Goal: Task Accomplishment & Management: Complete application form

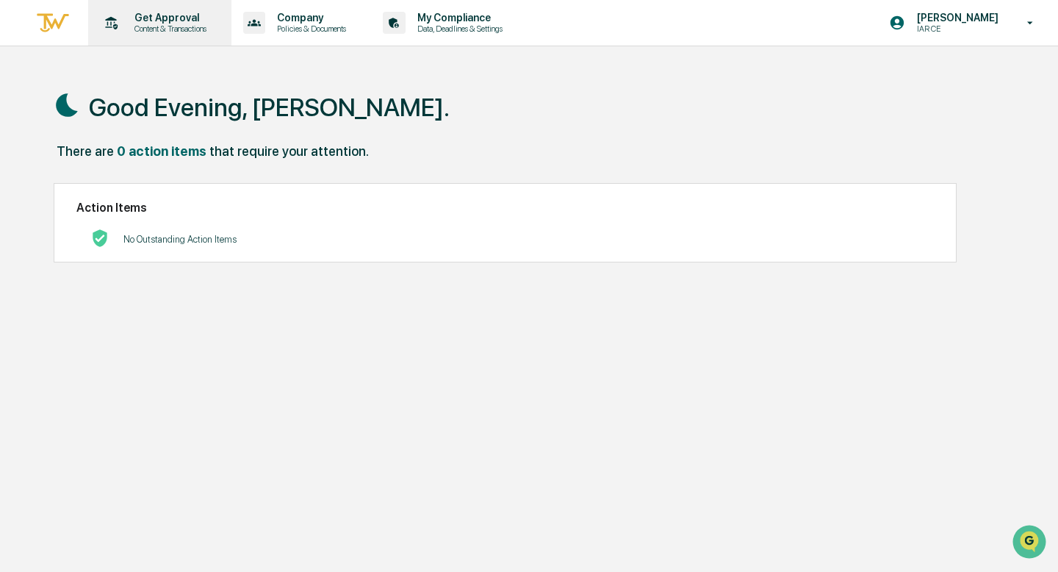
click at [168, 20] on p "Get Approval" at bounding box center [168, 18] width 91 height 12
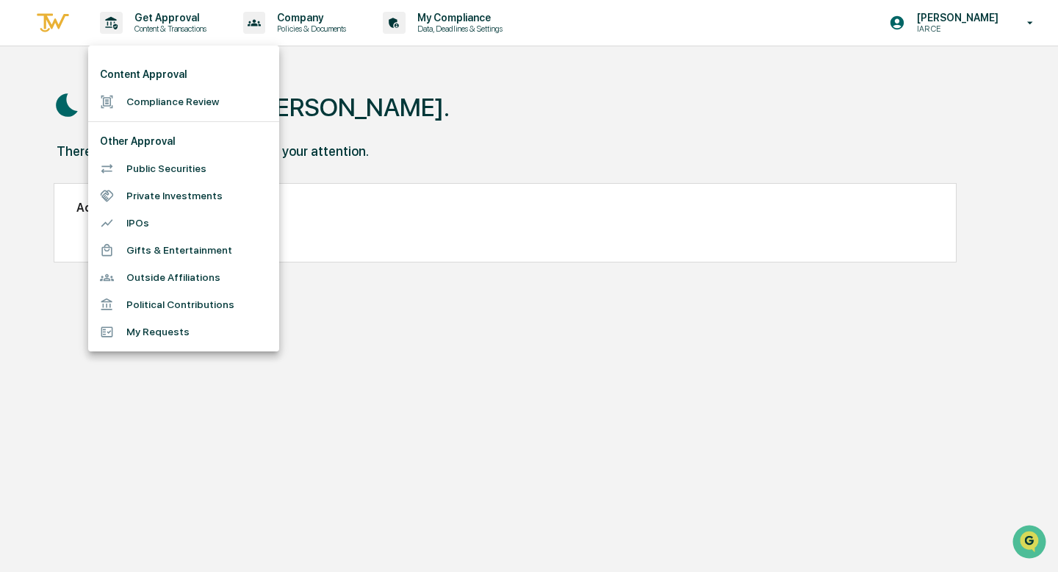
click at [150, 100] on li "Compliance Review" at bounding box center [183, 101] width 191 height 27
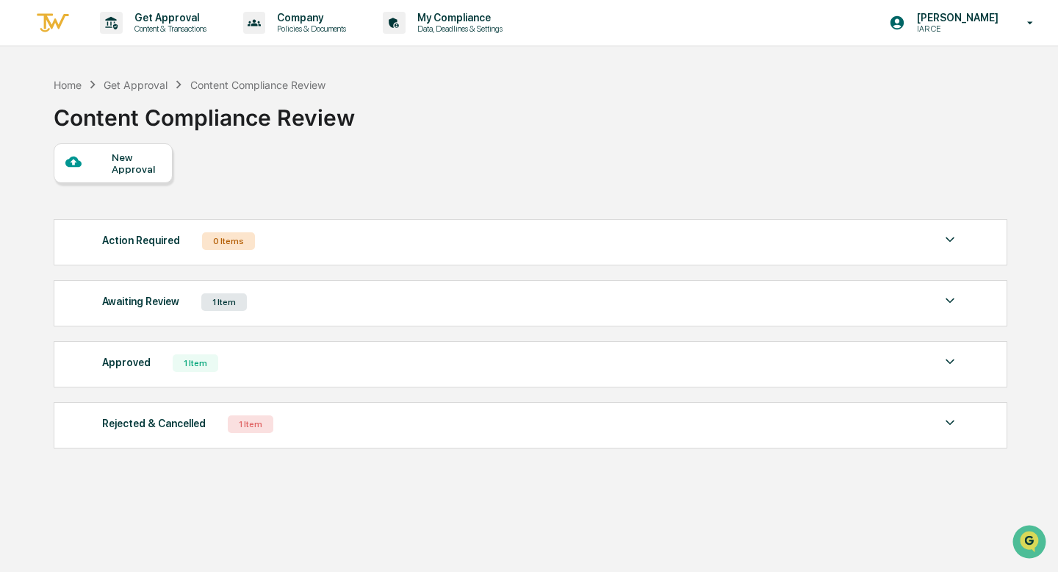
click at [127, 151] on div "New Approval" at bounding box center [136, 163] width 49 height 24
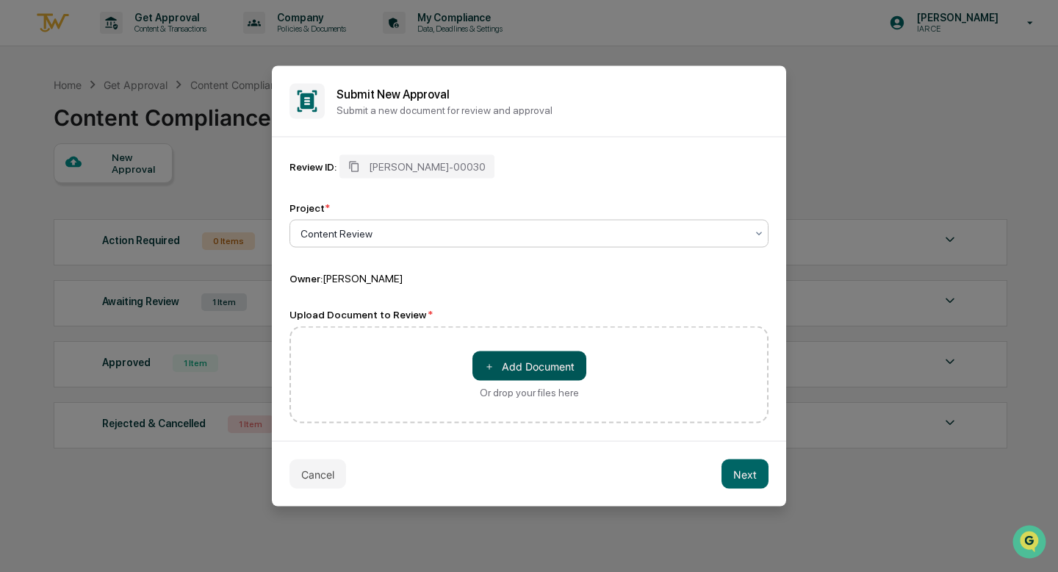
click at [520, 364] on button "＋ Add Document" at bounding box center [529, 365] width 114 height 29
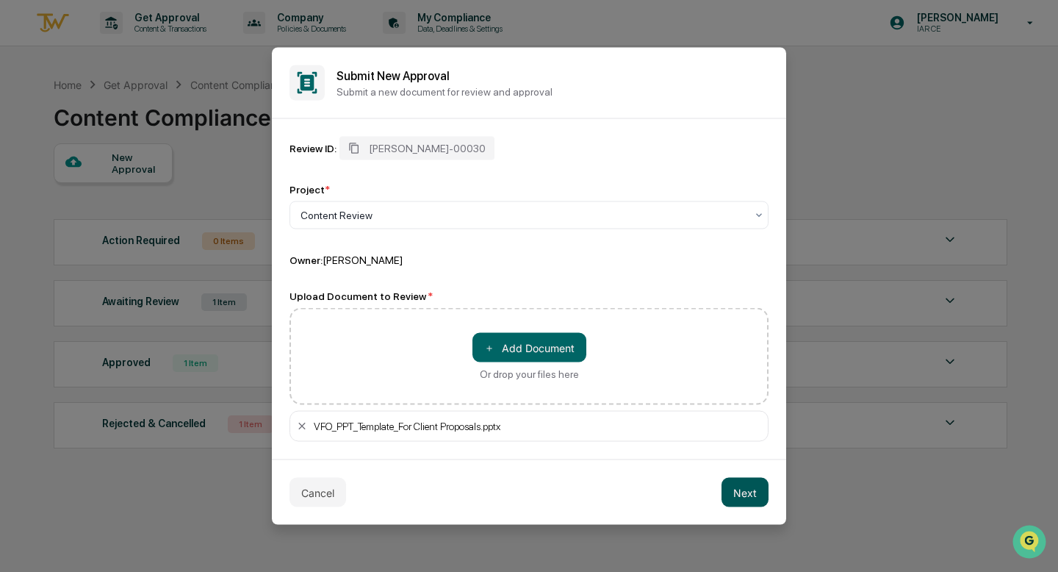
click at [753, 490] on button "Next" at bounding box center [744, 491] width 47 height 29
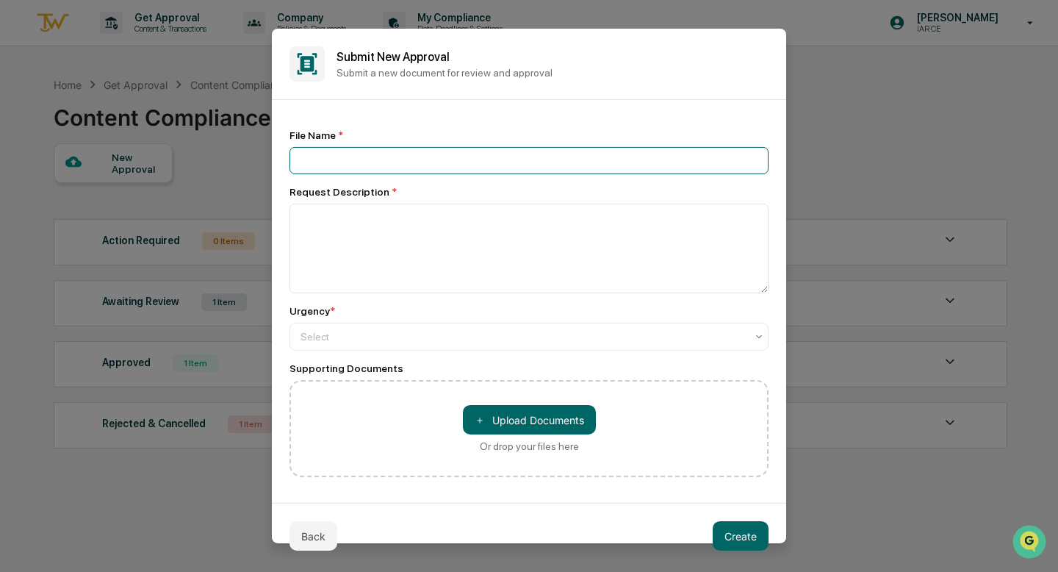
click at [426, 168] on input at bounding box center [528, 160] width 479 height 27
type input "**********"
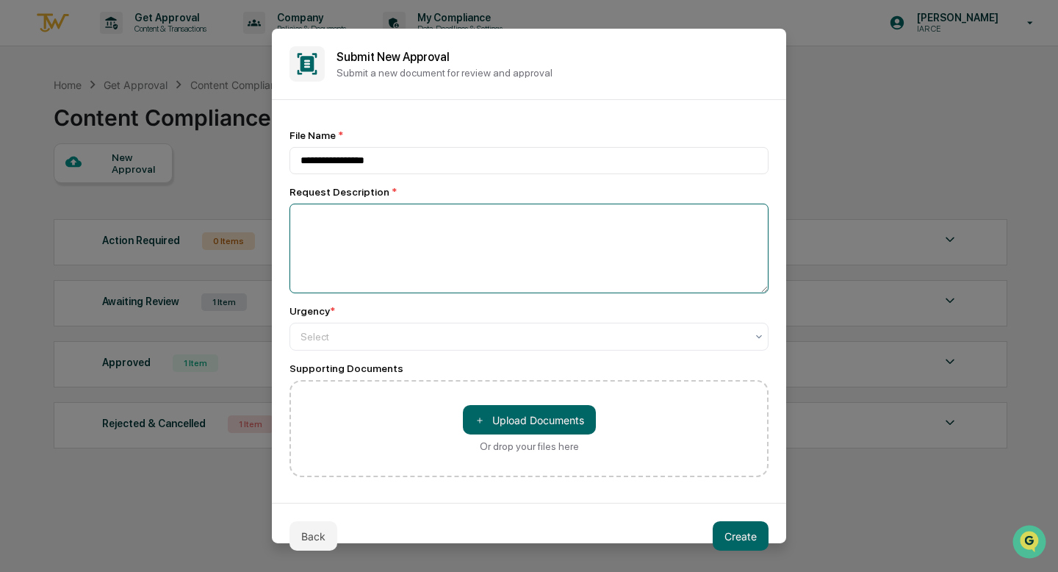
click at [420, 235] on textarea at bounding box center [528, 248] width 479 height 90
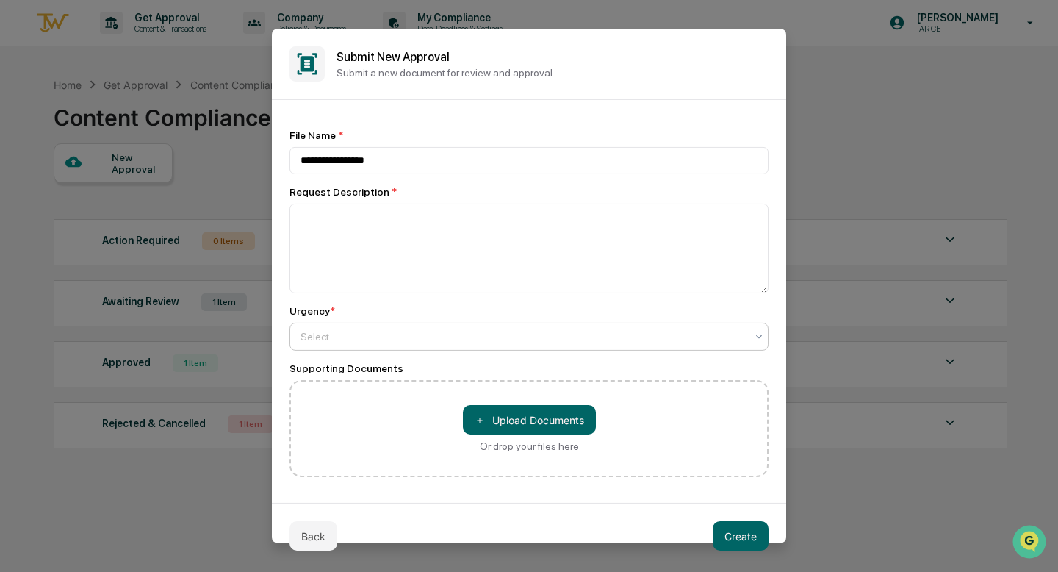
click at [418, 331] on div at bounding box center [522, 336] width 445 height 15
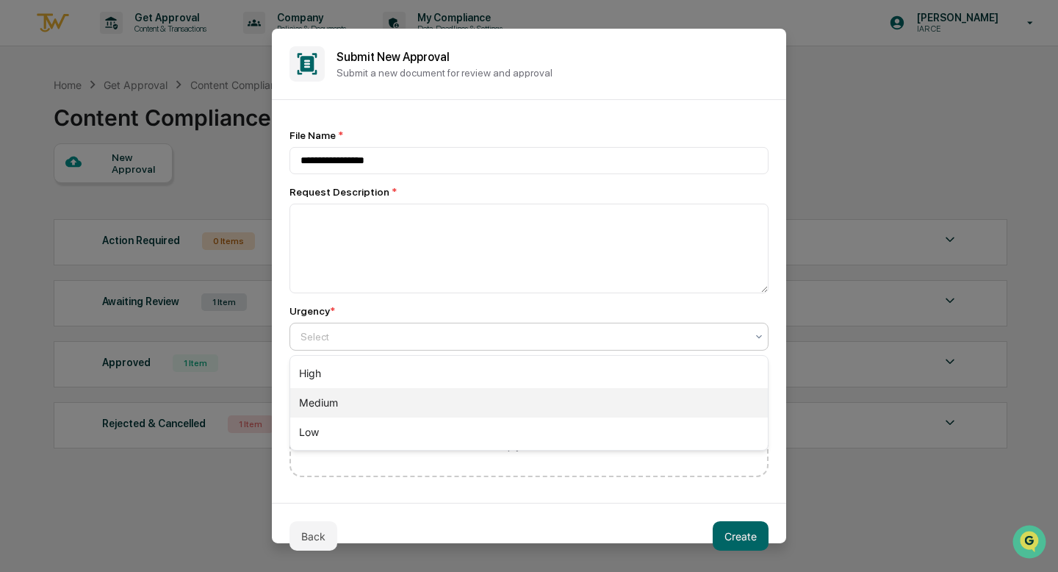
click at [404, 397] on div "Medium" at bounding box center [528, 402] width 477 height 29
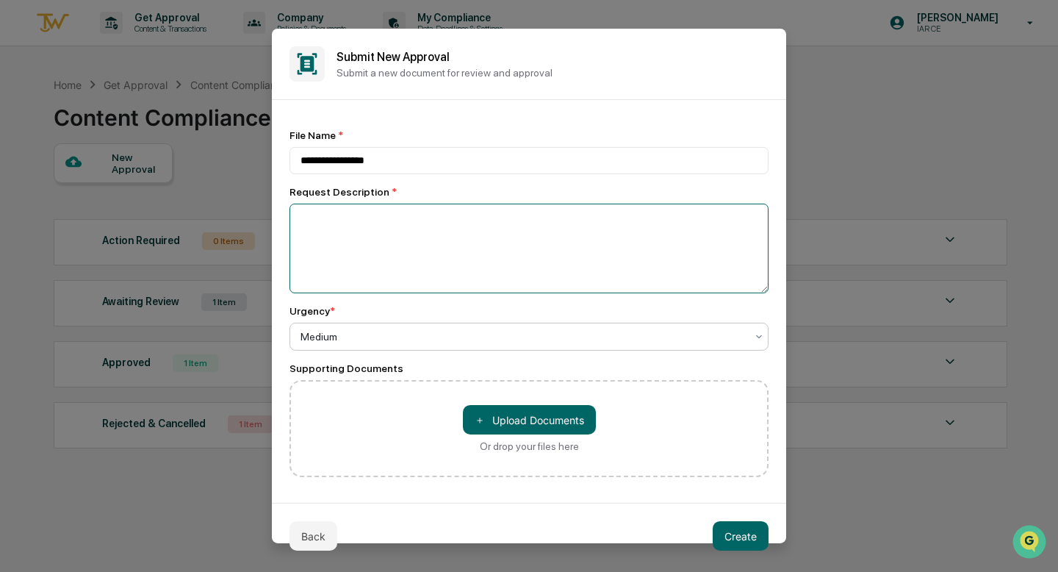
click at [425, 242] on textarea at bounding box center [528, 248] width 479 height 90
paste textarea "**********"
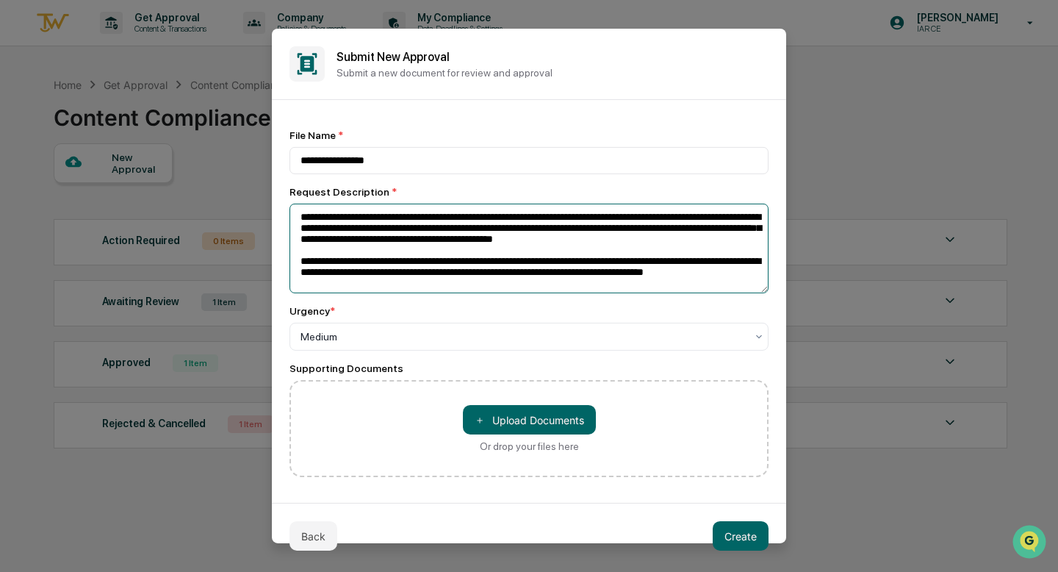
scroll to position [24, 0]
type textarea "**********"
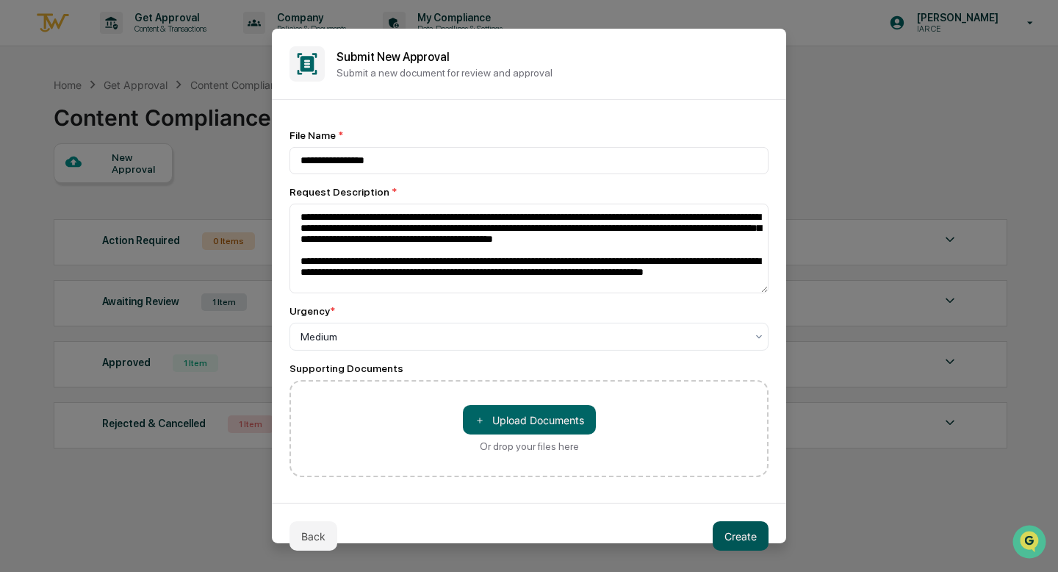
click at [746, 531] on button "Create" at bounding box center [741, 535] width 56 height 29
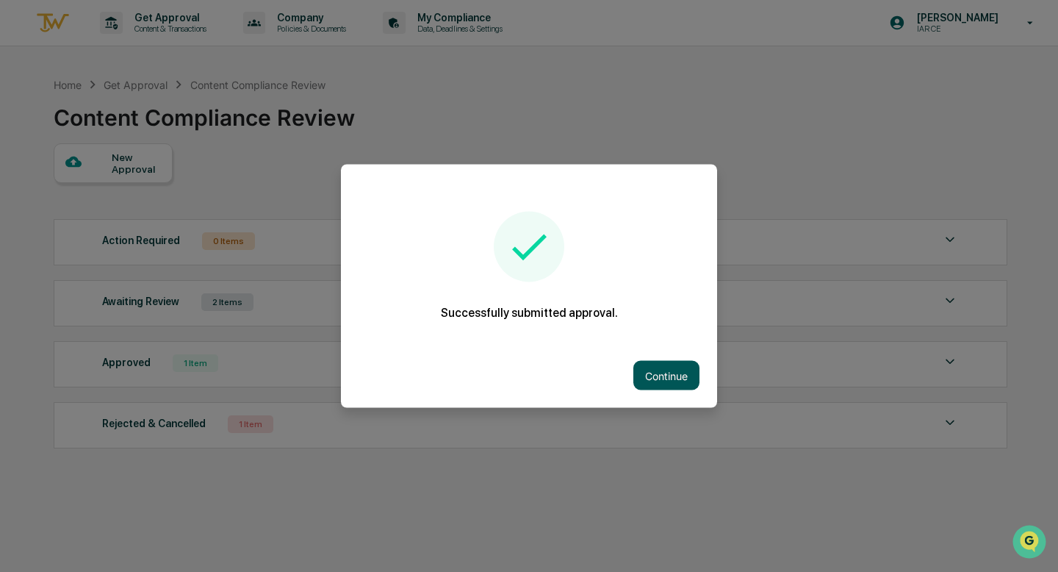
click at [671, 373] on button "Continue" at bounding box center [666, 375] width 66 height 29
